Goal: Transaction & Acquisition: Download file/media

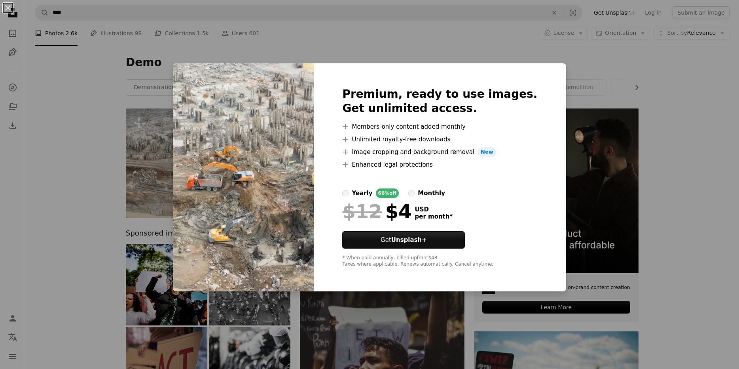
click at [369, 308] on div "An X shape Premium, ready to use images. Get unlimited access. A plus sign Memb…" at bounding box center [369, 184] width 739 height 369
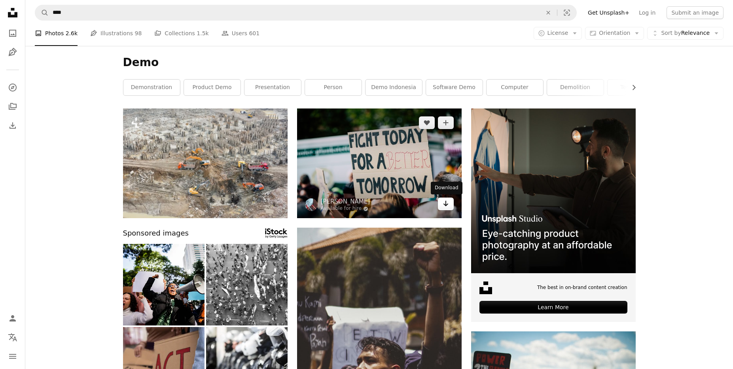
click at [448, 205] on icon "Arrow pointing down" at bounding box center [446, 203] width 6 height 9
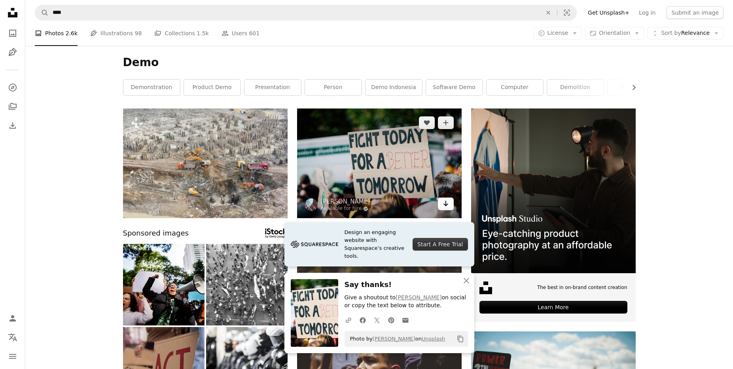
scroll to position [70, 0]
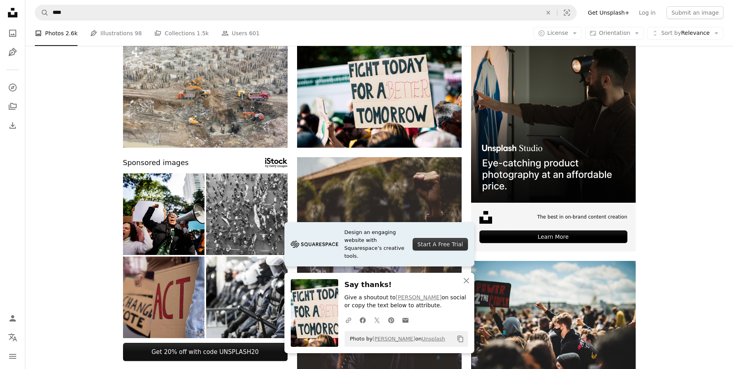
click at [211, 254] on img at bounding box center [246, 213] width 81 height 81
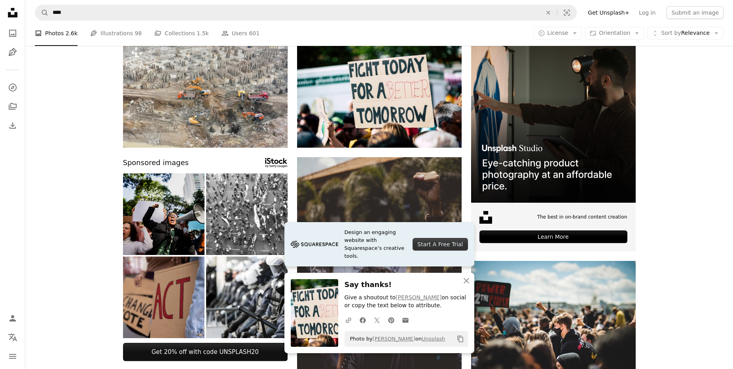
click at [184, 244] on img at bounding box center [163, 213] width 81 height 81
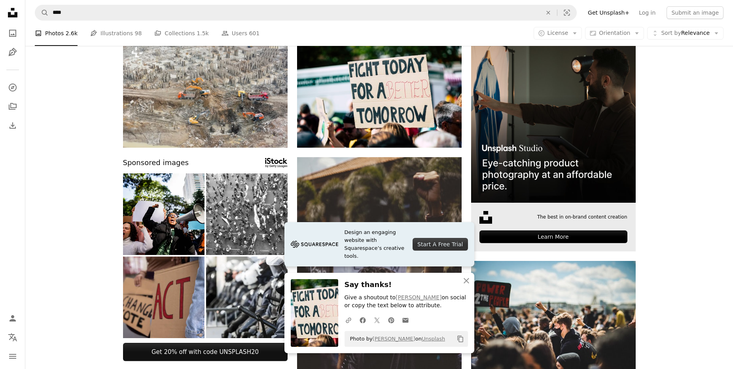
scroll to position [297, 0]
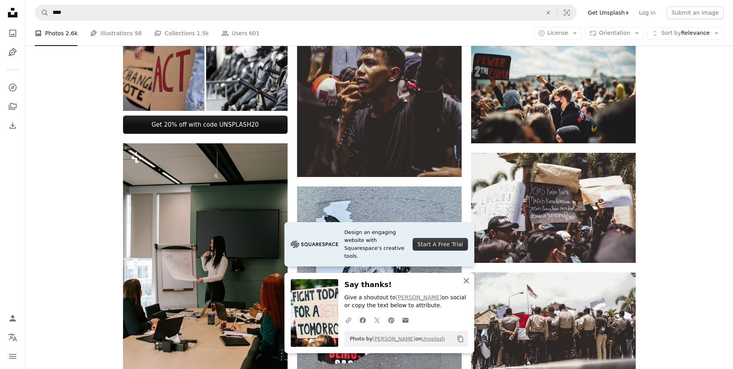
click at [467, 281] on icon "An X shape" at bounding box center [466, 280] width 9 height 9
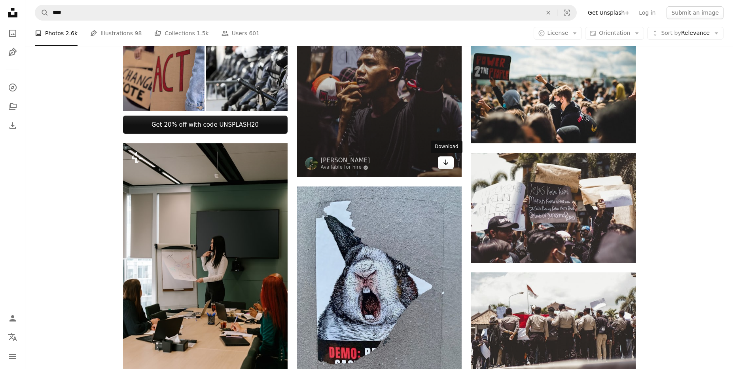
click at [450, 166] on link "Arrow pointing down" at bounding box center [446, 162] width 16 height 13
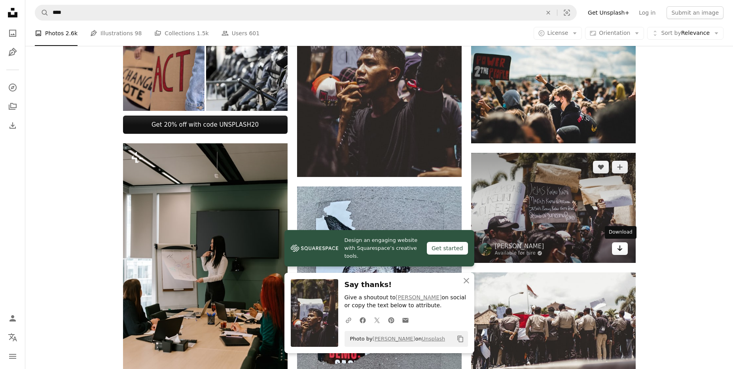
click at [620, 250] on icon "Arrow pointing down" at bounding box center [620, 247] width 6 height 9
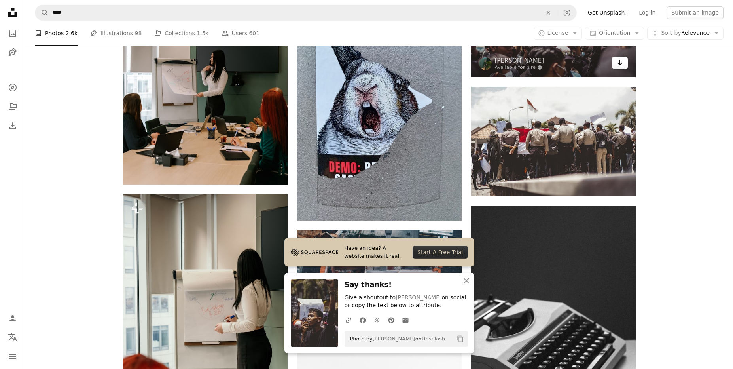
scroll to position [485, 0]
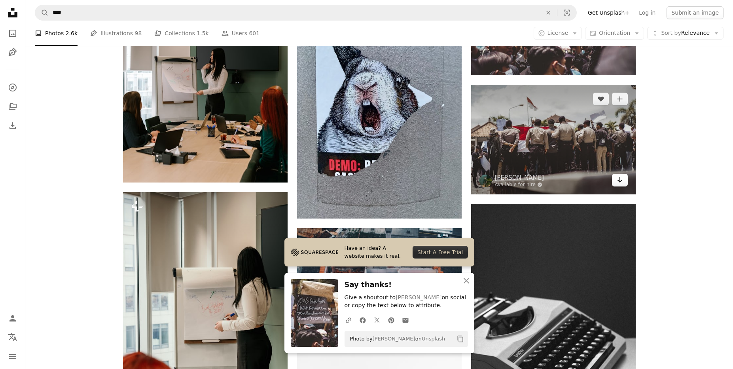
click at [622, 184] on link "Arrow pointing down" at bounding box center [620, 180] width 16 height 13
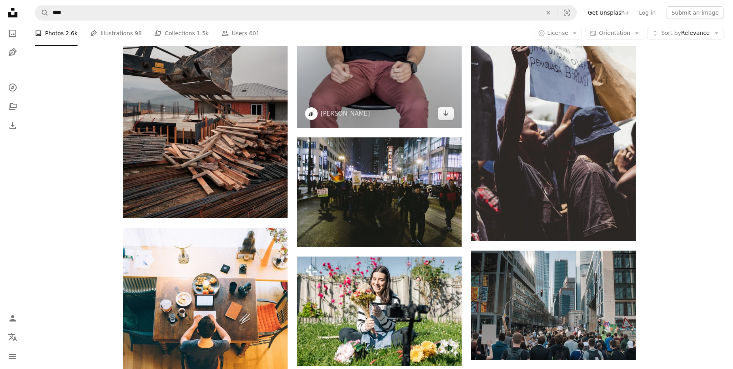
scroll to position [965, 0]
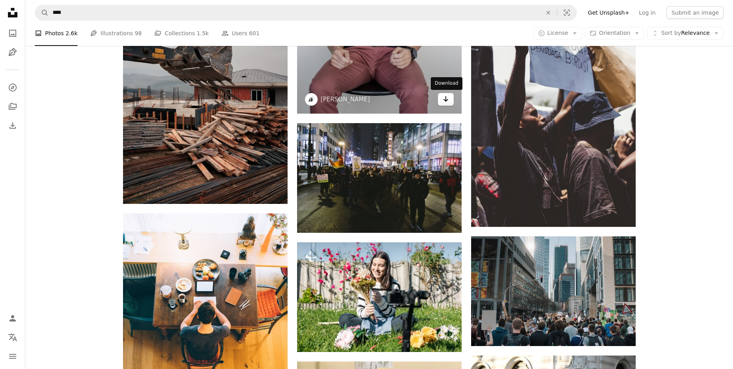
click at [443, 103] on icon "Arrow pointing down" at bounding box center [446, 98] width 6 height 9
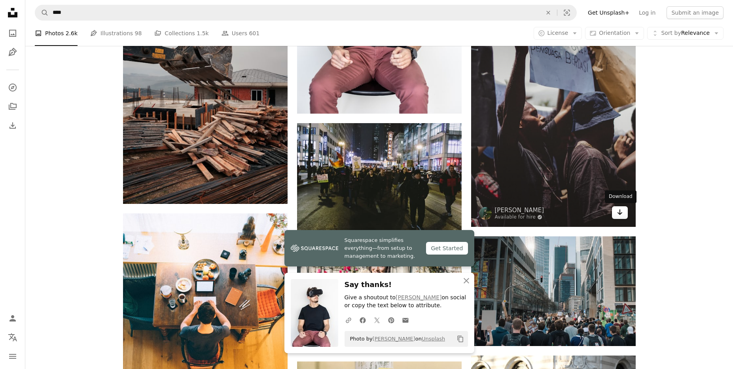
click at [621, 215] on icon "Arrow pointing down" at bounding box center [620, 211] width 6 height 9
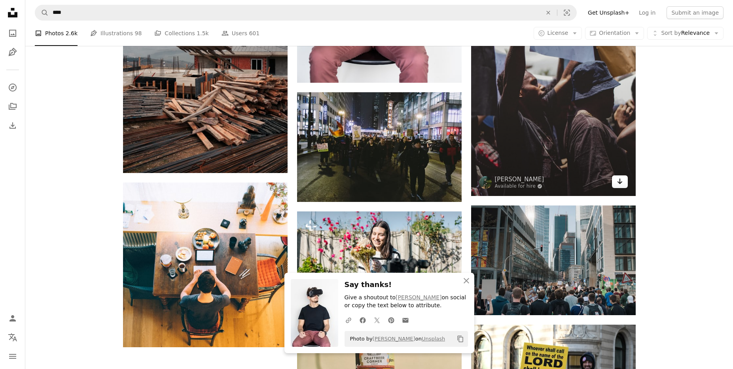
scroll to position [1000, 0]
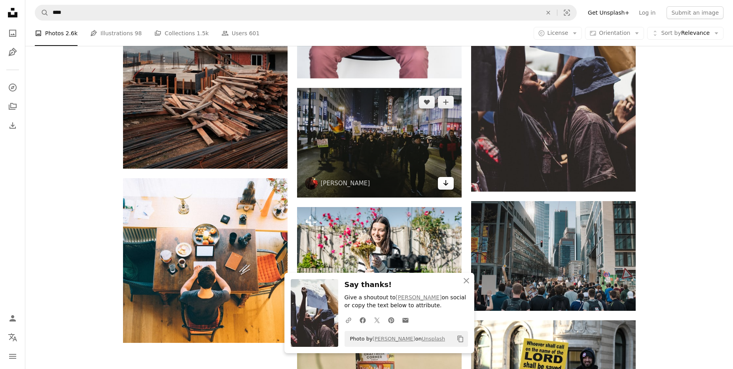
click at [445, 184] on icon "Download" at bounding box center [445, 183] width 5 height 6
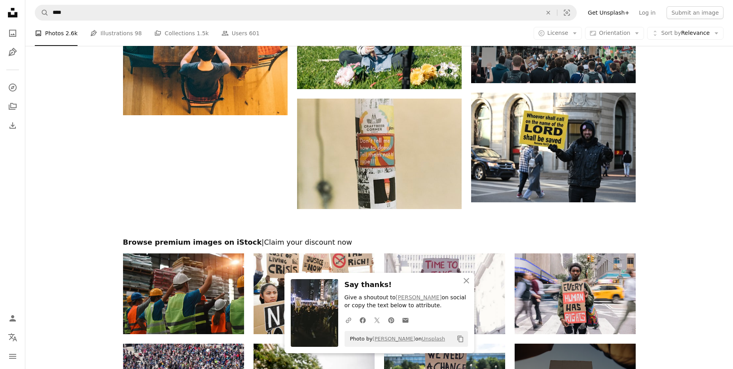
scroll to position [1232, 0]
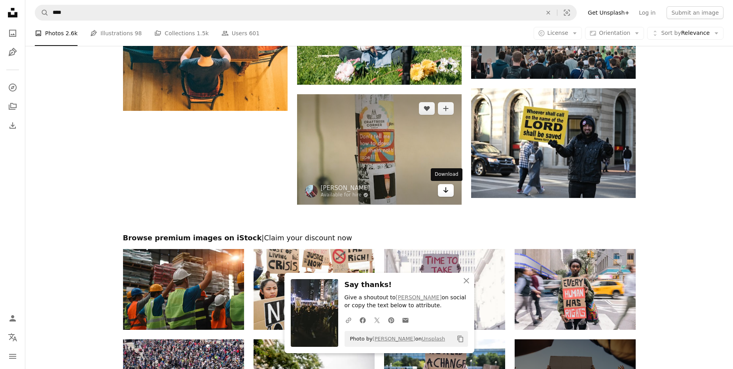
click at [449, 192] on link "Arrow pointing down" at bounding box center [446, 190] width 16 height 13
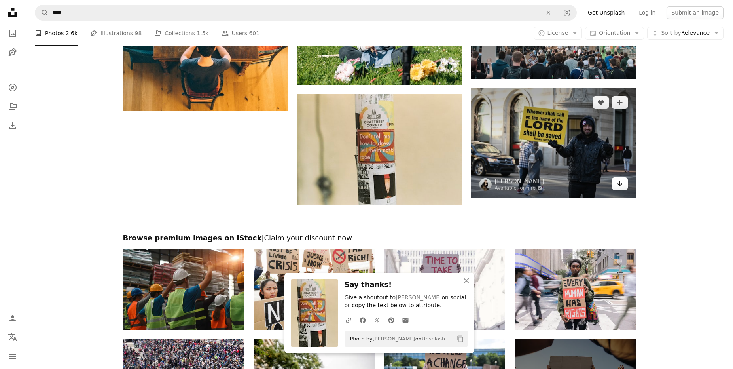
click at [622, 184] on icon "Arrow pointing down" at bounding box center [620, 182] width 6 height 9
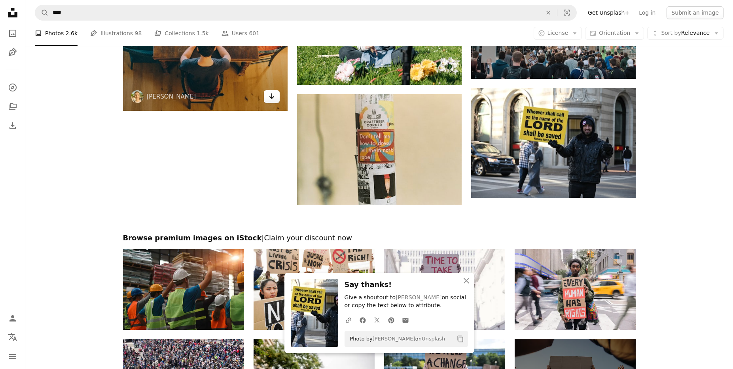
click at [271, 98] on icon "Download" at bounding box center [271, 96] width 5 height 6
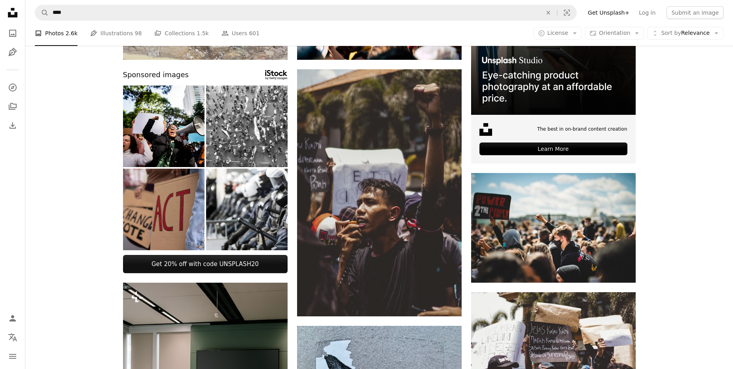
scroll to position [0, 0]
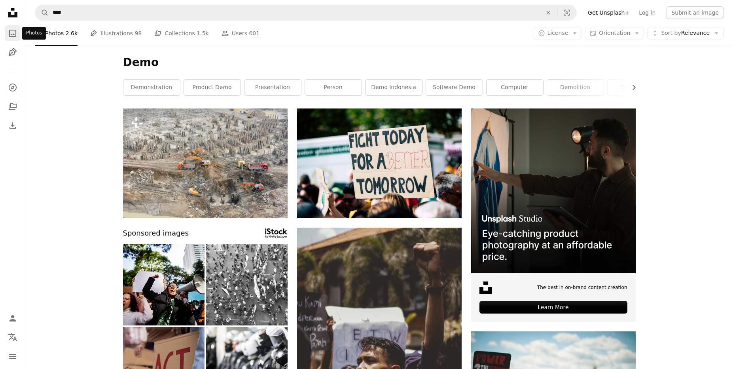
click at [8, 39] on link "A photo" at bounding box center [13, 33] width 16 height 16
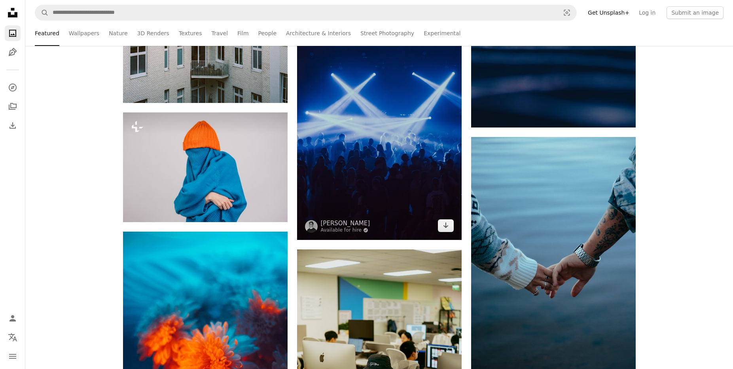
scroll to position [331, 0]
click at [447, 229] on icon "Arrow pointing down" at bounding box center [446, 224] width 6 height 9
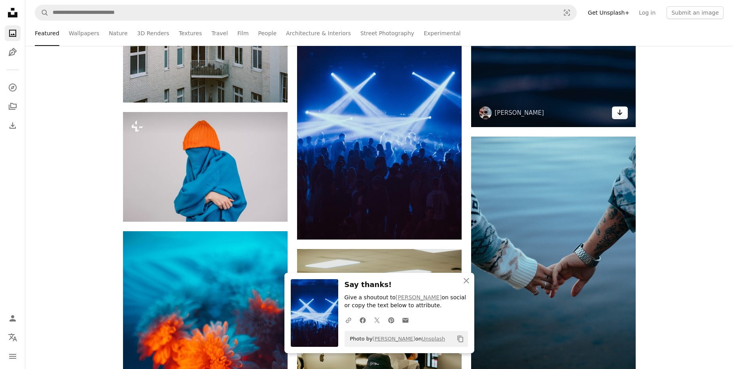
click at [618, 115] on icon "Arrow pointing down" at bounding box center [620, 112] width 6 height 9
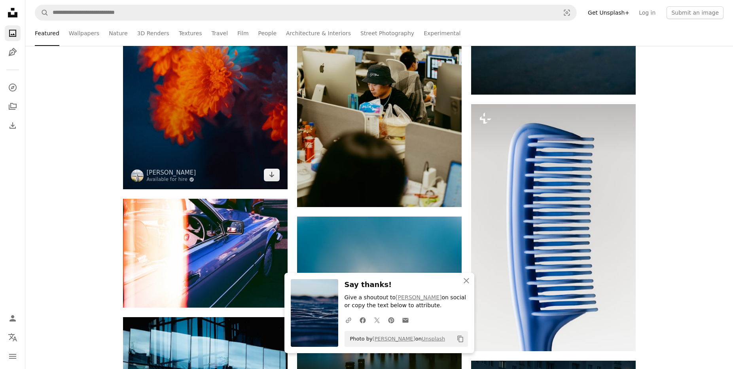
scroll to position [616, 0]
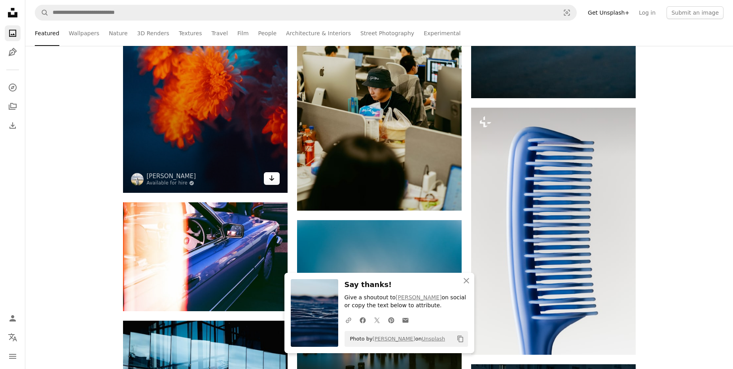
click at [270, 180] on icon "Arrow pointing down" at bounding box center [272, 177] width 6 height 9
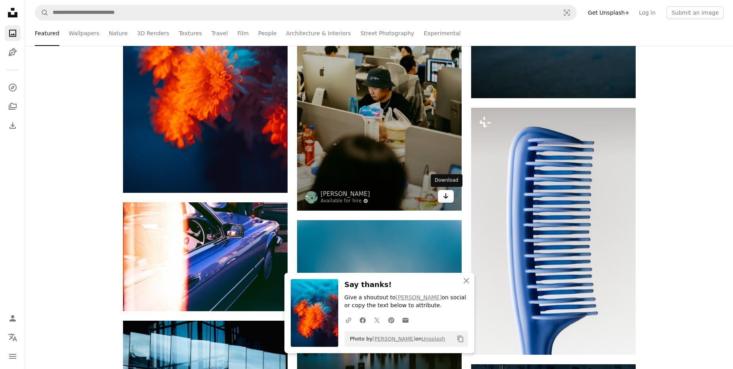
click at [446, 201] on link "Arrow pointing down" at bounding box center [446, 196] width 16 height 13
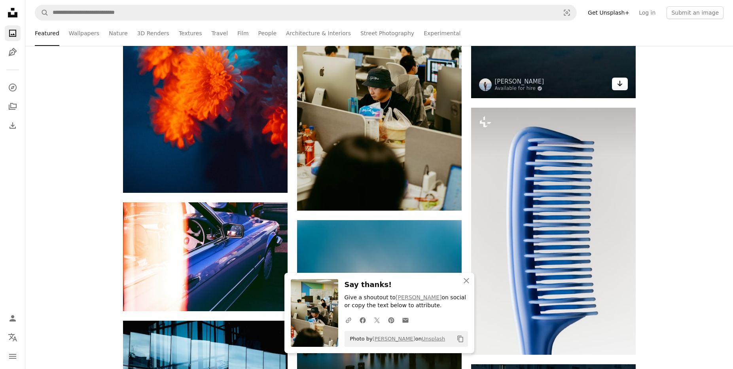
click at [619, 87] on icon "Arrow pointing down" at bounding box center [620, 83] width 6 height 9
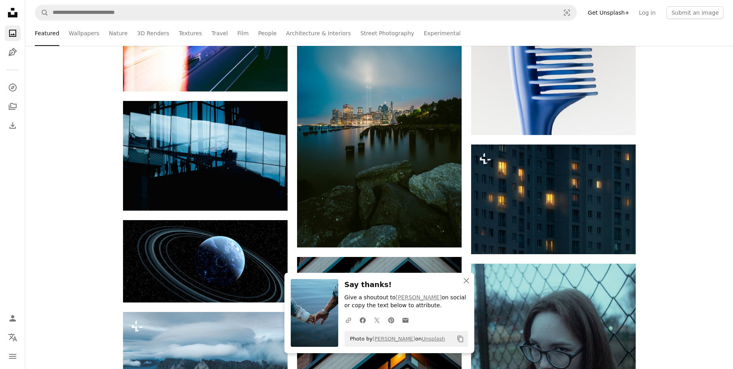
scroll to position [841, 0]
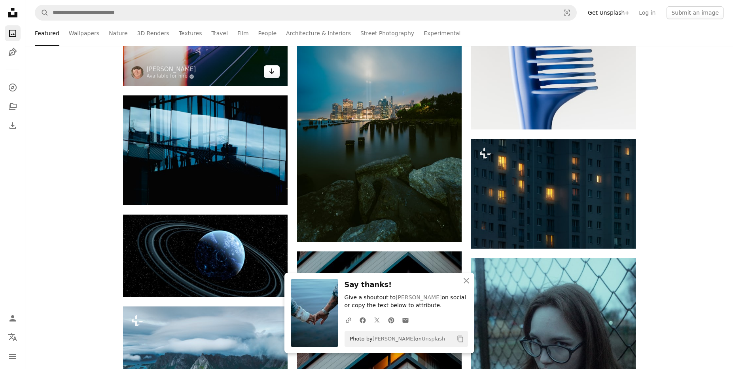
click at [272, 70] on icon "Arrow pointing down" at bounding box center [272, 70] width 6 height 9
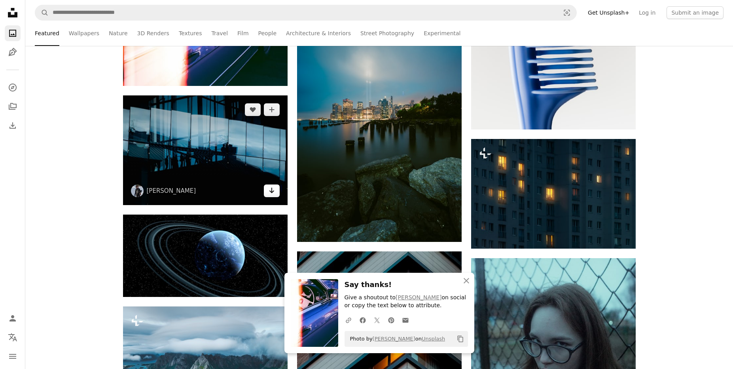
click at [269, 194] on icon "Arrow pointing down" at bounding box center [272, 189] width 6 height 9
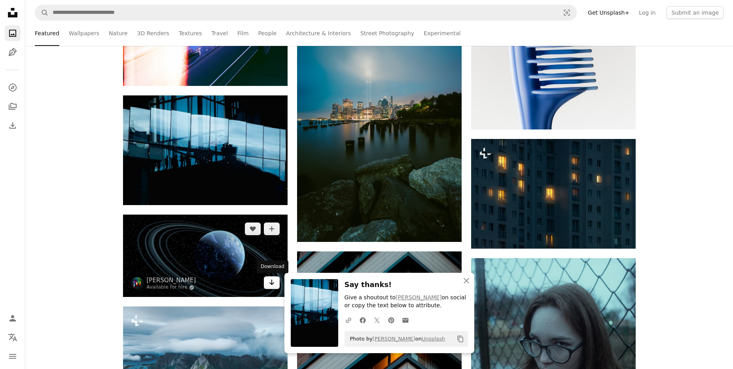
click at [273, 283] on icon "Arrow pointing down" at bounding box center [272, 281] width 6 height 9
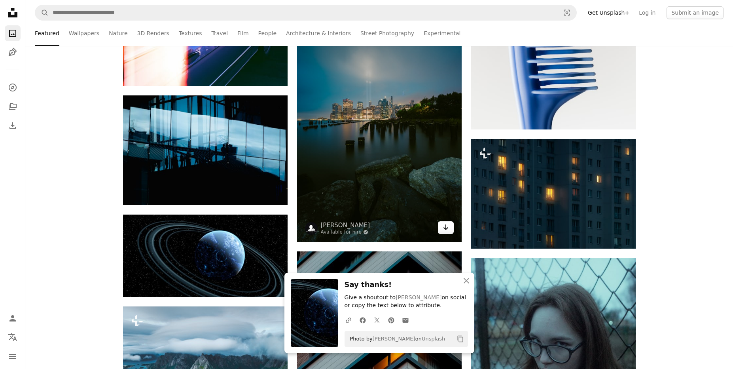
click at [447, 232] on link "Arrow pointing down" at bounding box center [446, 227] width 16 height 13
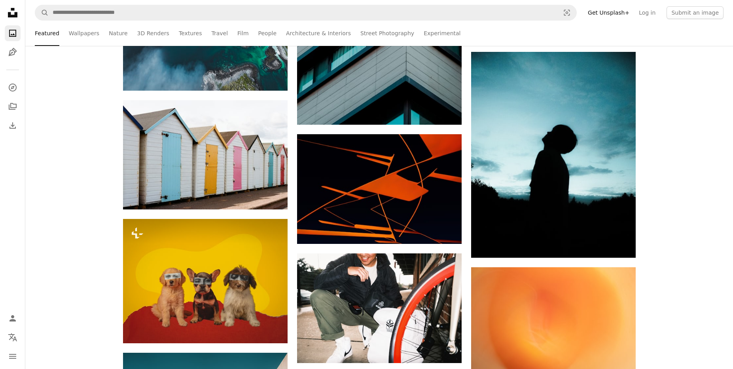
scroll to position [1265, 0]
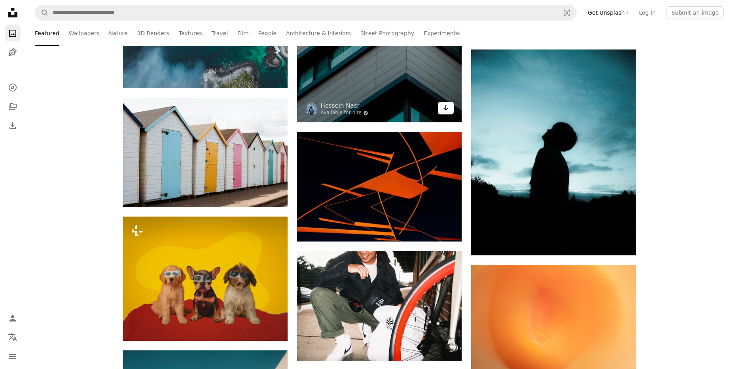
click at [447, 109] on icon "Arrow pointing down" at bounding box center [446, 107] width 6 height 9
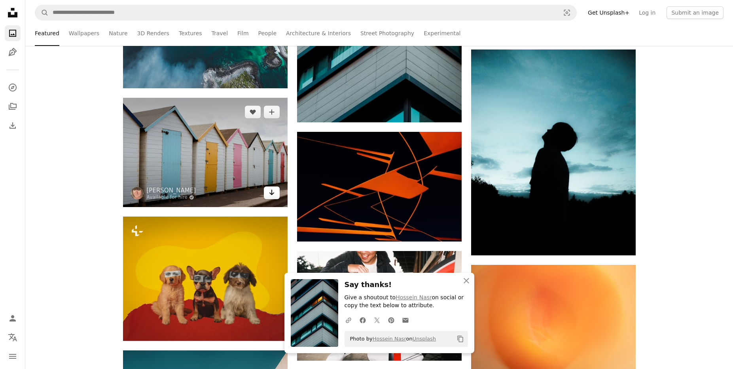
click at [275, 194] on link "Arrow pointing down" at bounding box center [272, 192] width 16 height 13
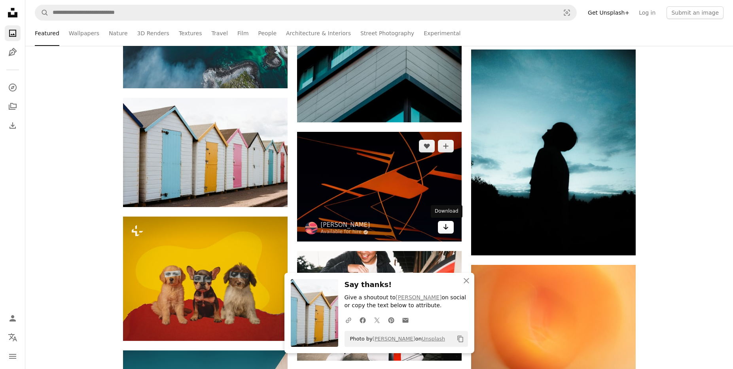
click at [443, 227] on icon "Arrow pointing down" at bounding box center [446, 226] width 6 height 9
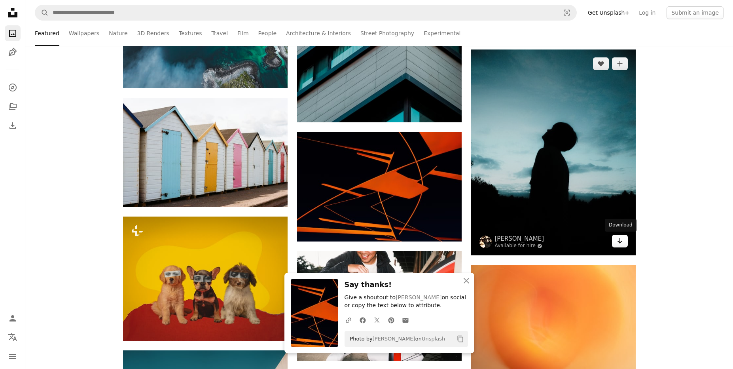
click at [617, 242] on icon "Arrow pointing down" at bounding box center [620, 240] width 6 height 9
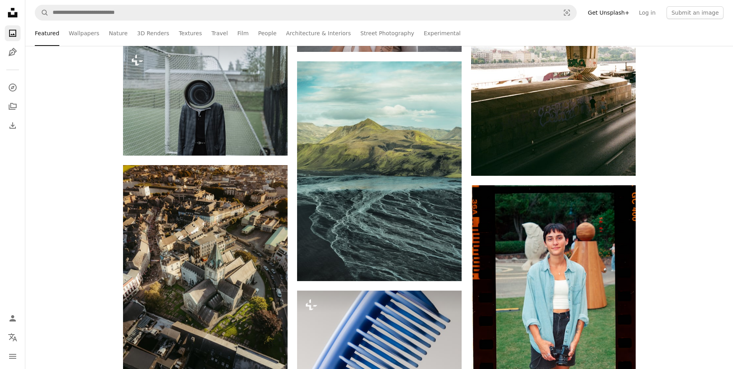
scroll to position [1850, 0]
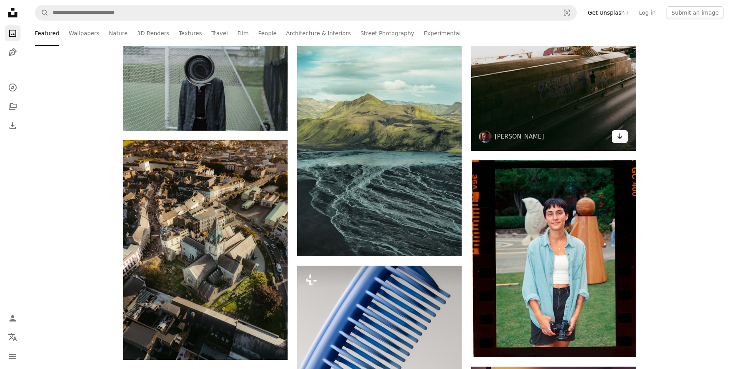
click at [622, 139] on icon "Arrow pointing down" at bounding box center [620, 135] width 6 height 9
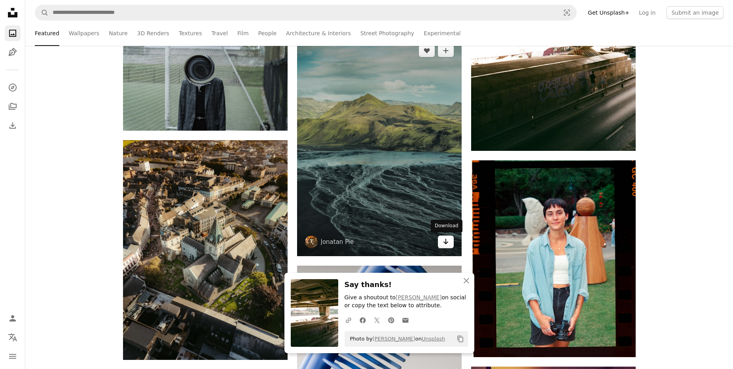
click at [441, 244] on link "Arrow pointing down" at bounding box center [446, 241] width 16 height 13
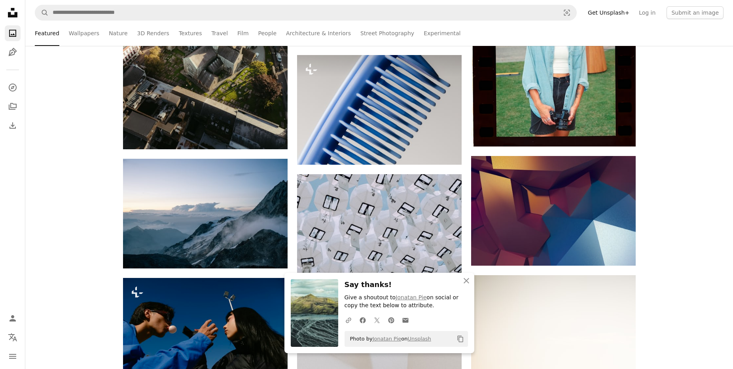
scroll to position [2058, 0]
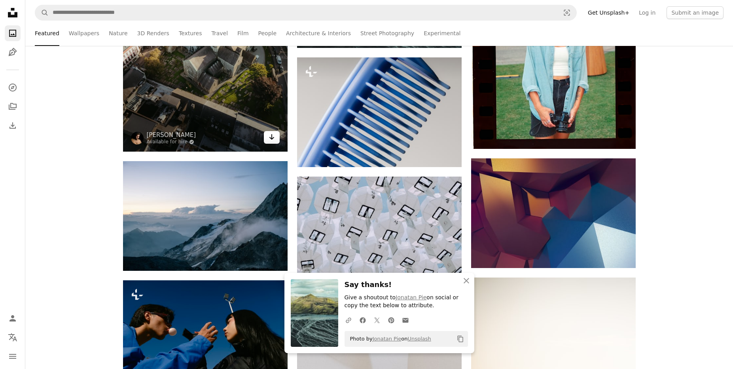
click at [273, 139] on icon "Arrow pointing down" at bounding box center [272, 136] width 6 height 9
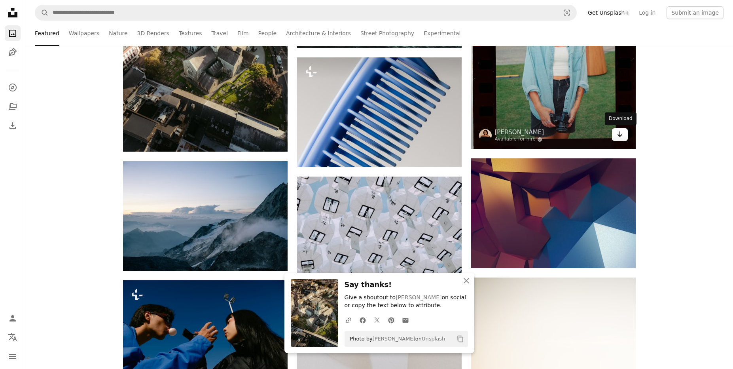
click at [617, 140] on link "Arrow pointing down" at bounding box center [620, 134] width 16 height 13
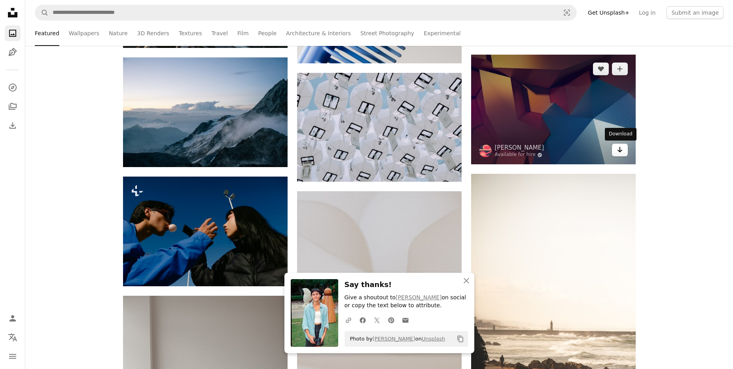
scroll to position [2168, 0]
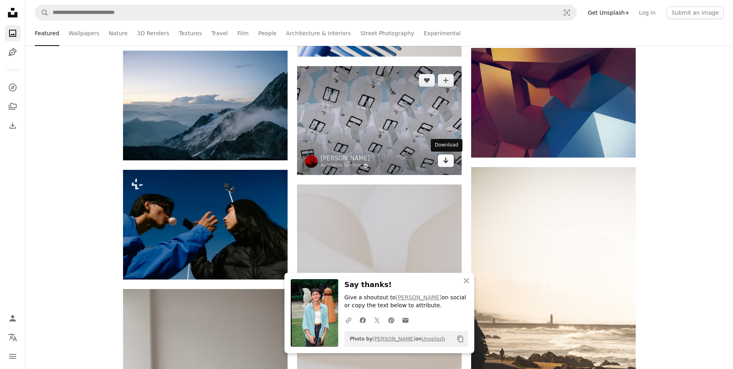
click at [444, 163] on icon "Arrow pointing down" at bounding box center [446, 159] width 6 height 9
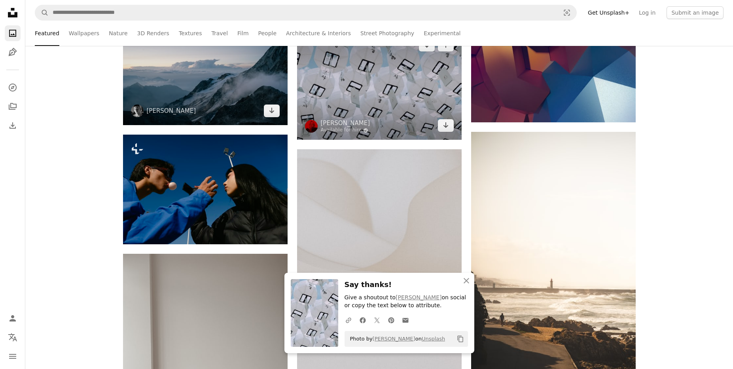
scroll to position [2208, 0]
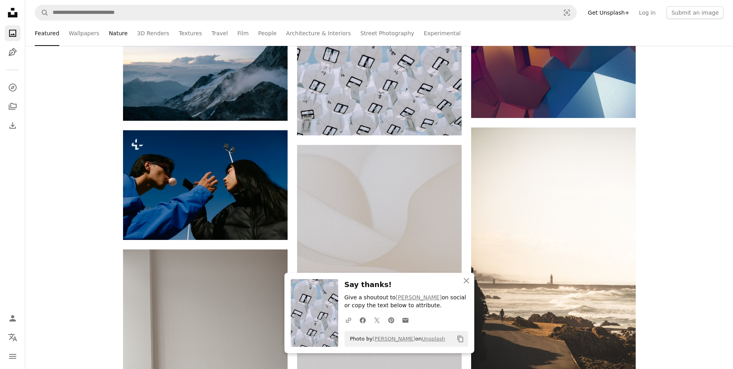
click at [113, 36] on link "Nature" at bounding box center [118, 33] width 19 height 25
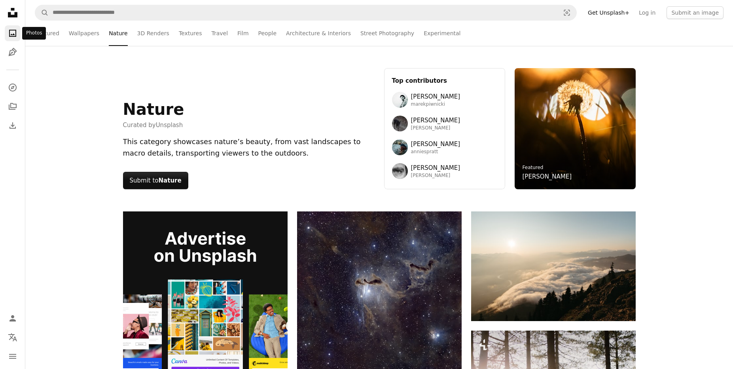
click at [16, 34] on icon "Photos" at bounding box center [12, 33] width 7 height 7
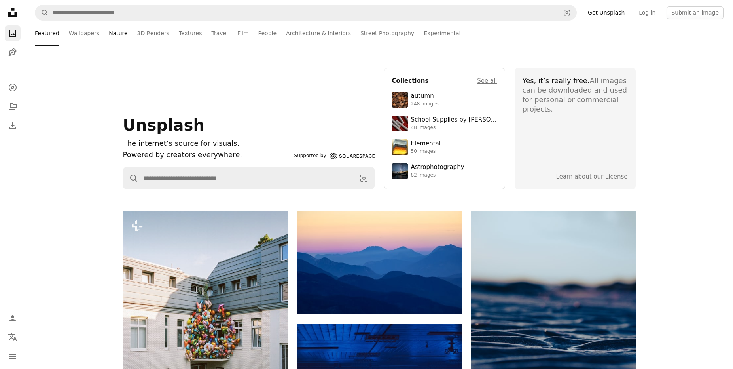
click at [109, 36] on link "Nature" at bounding box center [118, 33] width 19 height 25
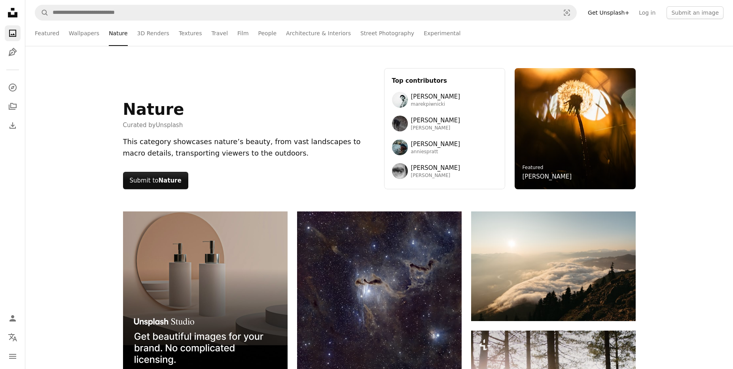
click at [9, 12] on icon "Unsplash logo Unsplash Home" at bounding box center [13, 13] width 16 height 16
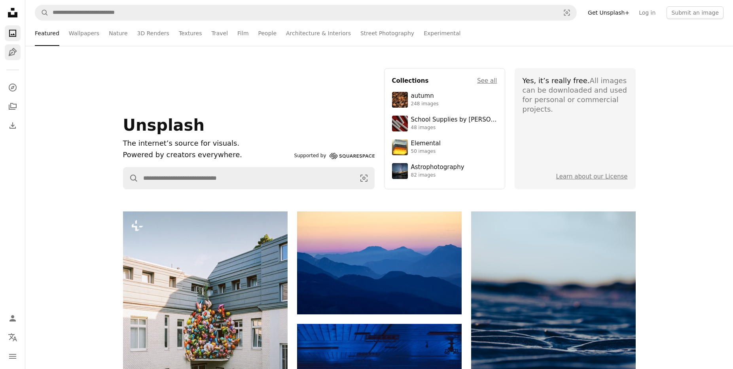
click at [10, 53] on icon "Illustrations" at bounding box center [12, 52] width 8 height 8
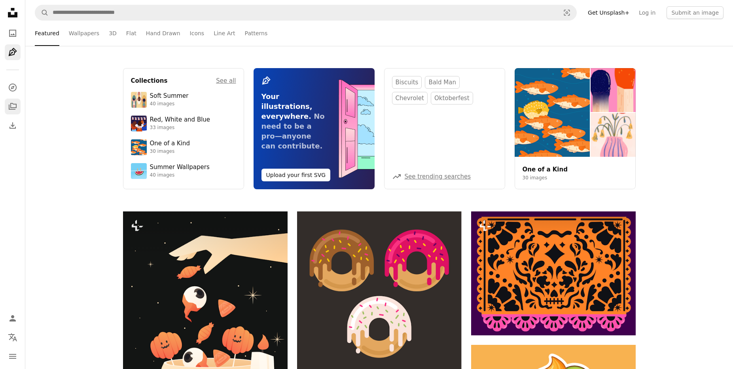
click at [17, 111] on link "A stack of folders" at bounding box center [13, 106] width 16 height 16
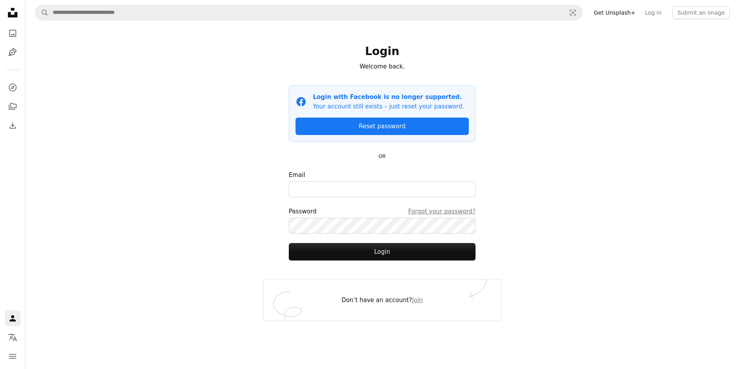
click at [12, 96] on div "A compass A stack of folders Download" at bounding box center [13, 106] width 16 height 54
click at [15, 85] on icon "Explore" at bounding box center [12, 87] width 8 height 8
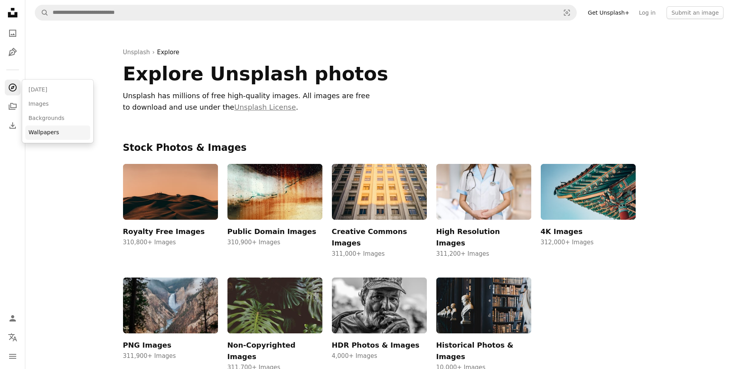
click at [47, 134] on link "Wallpapers" at bounding box center [57, 132] width 65 height 14
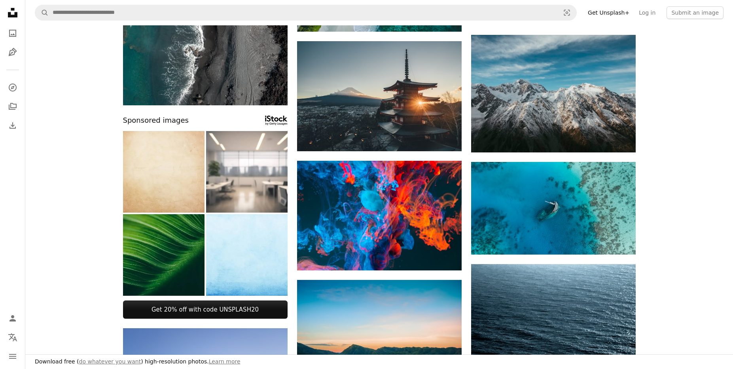
scroll to position [455, 0]
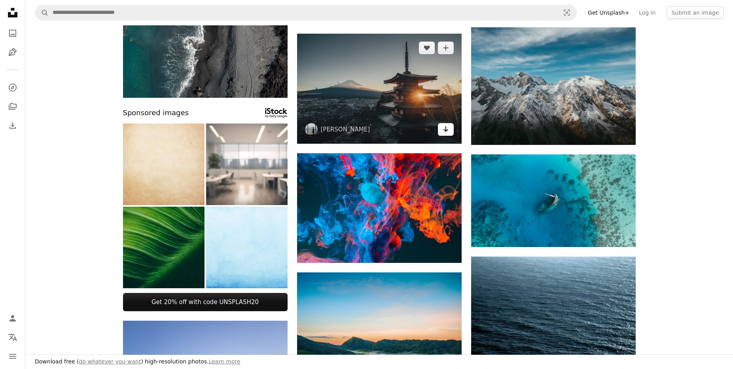
click at [443, 131] on icon "Arrow pointing down" at bounding box center [446, 128] width 6 height 9
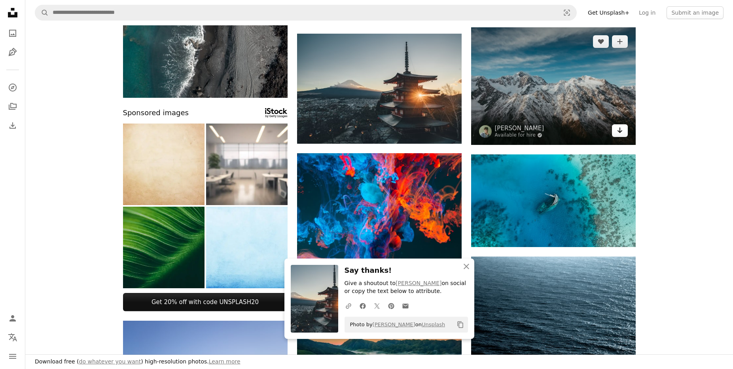
click at [620, 134] on icon "Arrow pointing down" at bounding box center [620, 129] width 6 height 9
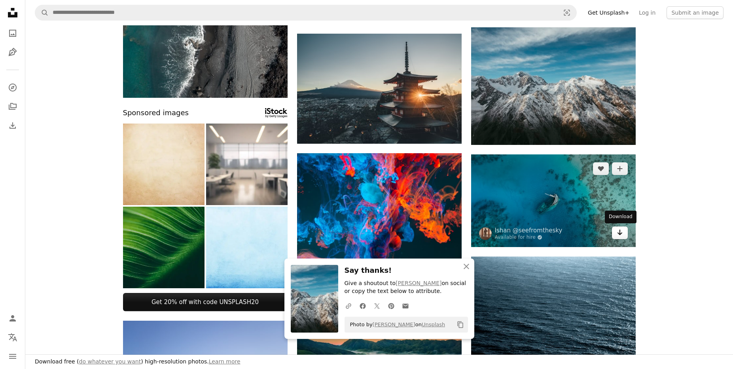
click at [625, 235] on link "Arrow pointing down" at bounding box center [620, 232] width 16 height 13
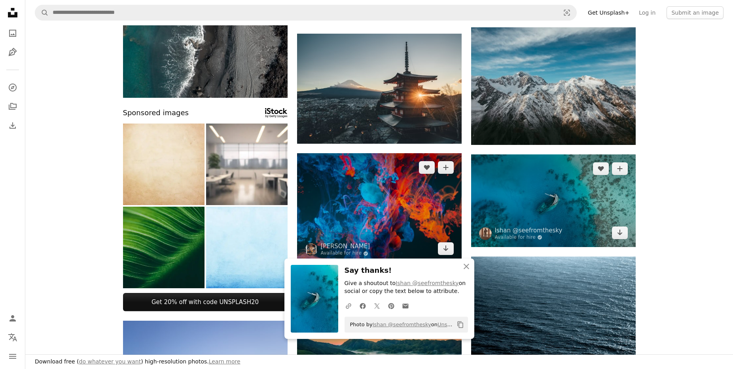
scroll to position [546, 0]
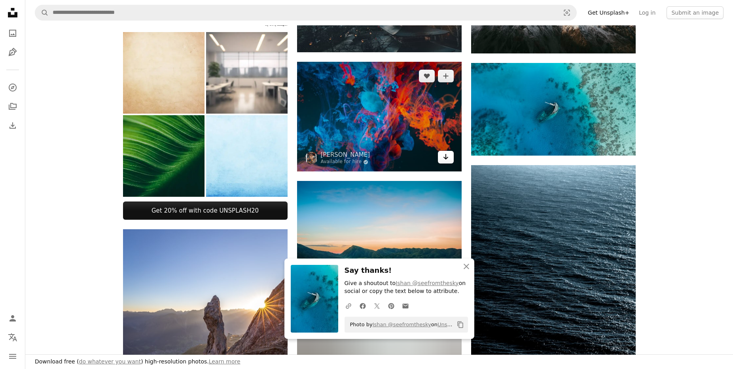
click at [448, 159] on link "Arrow pointing down" at bounding box center [446, 157] width 16 height 13
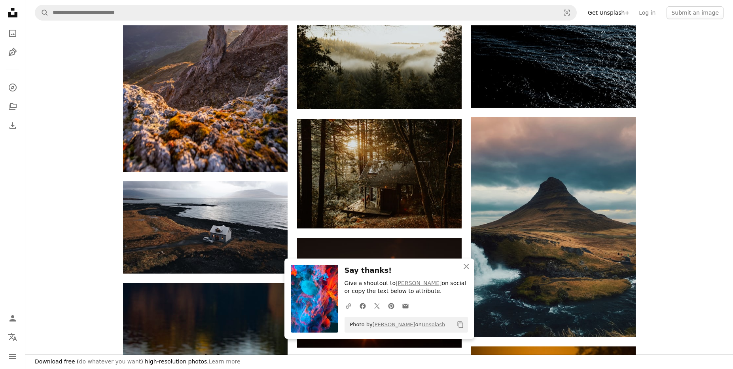
scroll to position [848, 0]
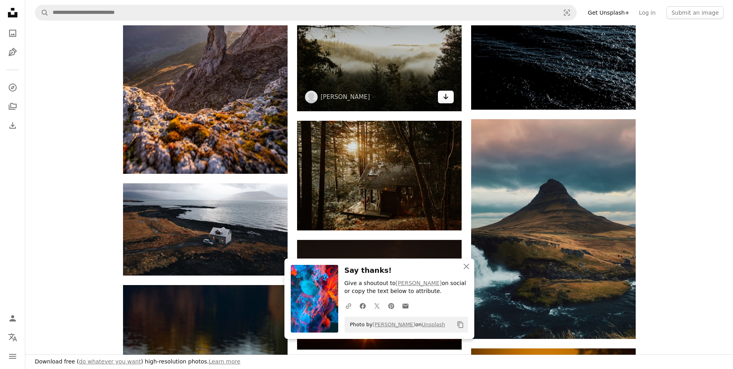
click at [445, 96] on icon "Arrow pointing down" at bounding box center [446, 96] width 6 height 9
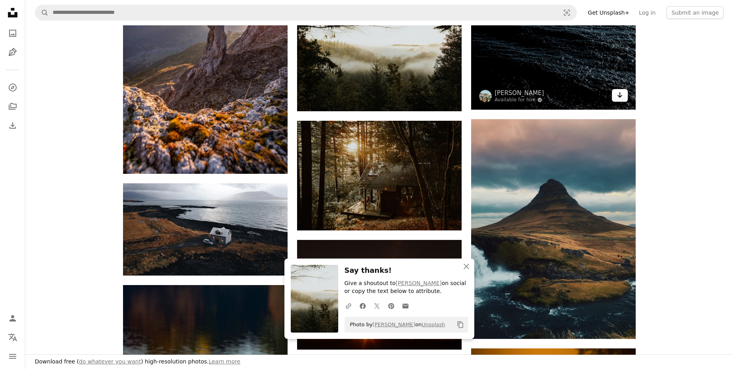
click at [621, 100] on link "Arrow pointing down" at bounding box center [620, 95] width 16 height 13
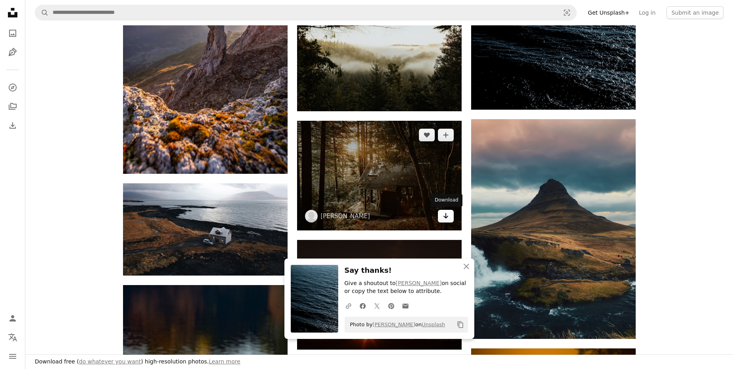
click at [445, 216] on icon "Download" at bounding box center [445, 216] width 5 height 6
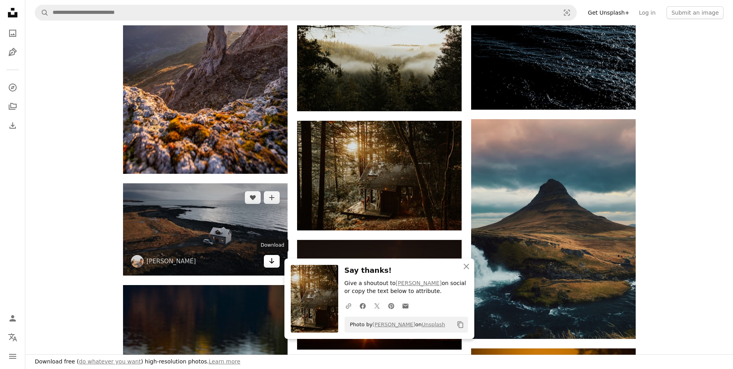
click at [269, 266] on link "Arrow pointing down" at bounding box center [272, 261] width 16 height 13
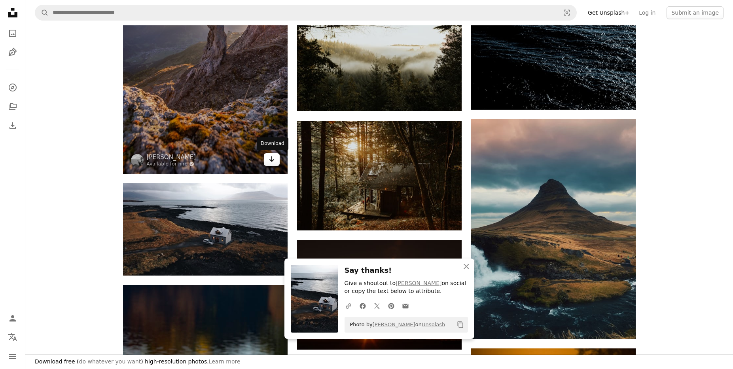
click at [270, 161] on icon "Arrow pointing down" at bounding box center [272, 158] width 6 height 9
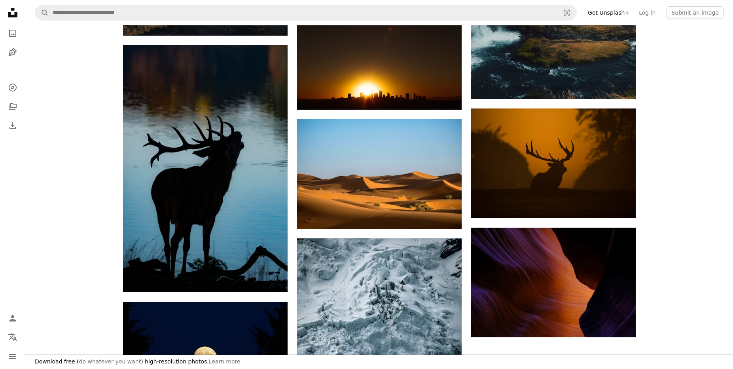
scroll to position [1092, 0]
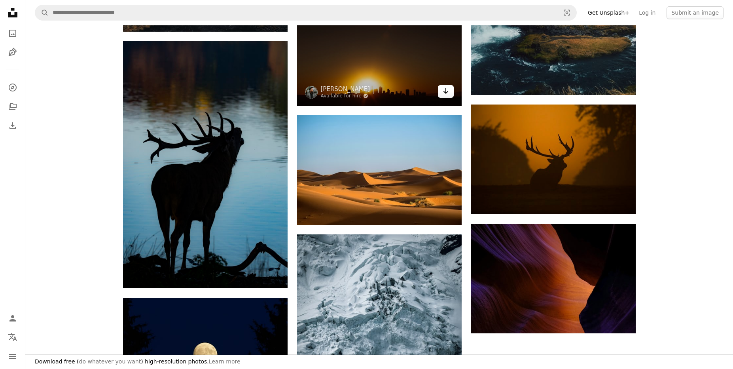
click at [441, 94] on link "Arrow pointing down" at bounding box center [446, 91] width 16 height 13
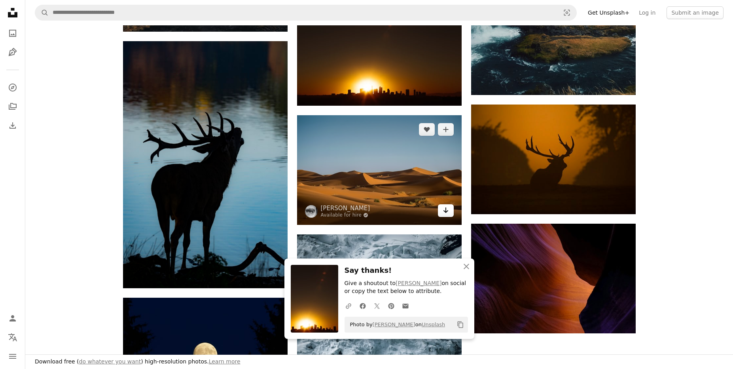
click at [447, 212] on icon "Arrow pointing down" at bounding box center [446, 209] width 6 height 9
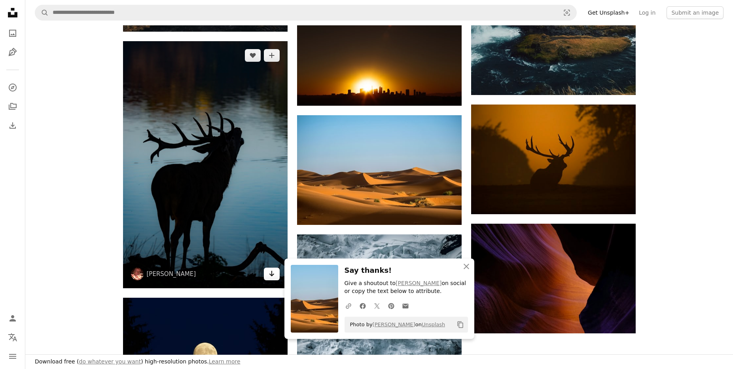
click at [271, 272] on icon "Arrow pointing down" at bounding box center [272, 273] width 6 height 9
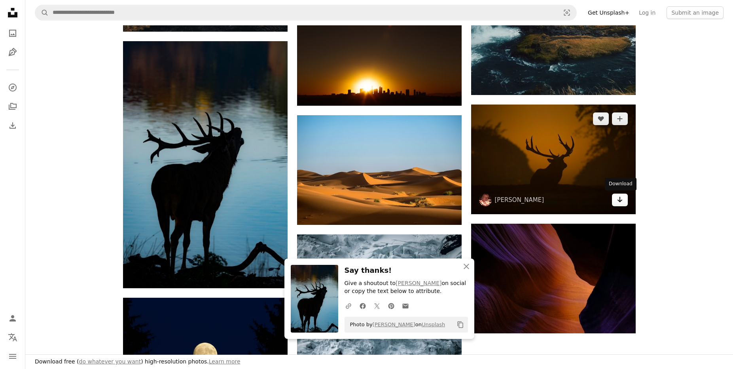
click at [618, 202] on icon "Arrow pointing down" at bounding box center [620, 199] width 6 height 9
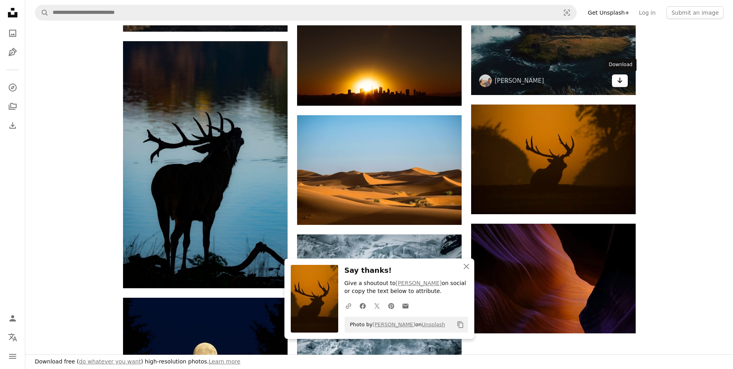
click at [619, 82] on icon "Download" at bounding box center [619, 81] width 5 height 6
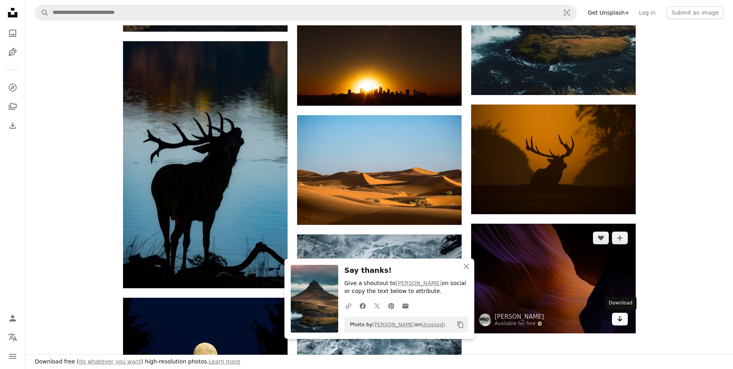
click at [616, 321] on link "Arrow pointing down" at bounding box center [620, 318] width 16 height 13
